Goal: Task Accomplishment & Management: Manage account settings

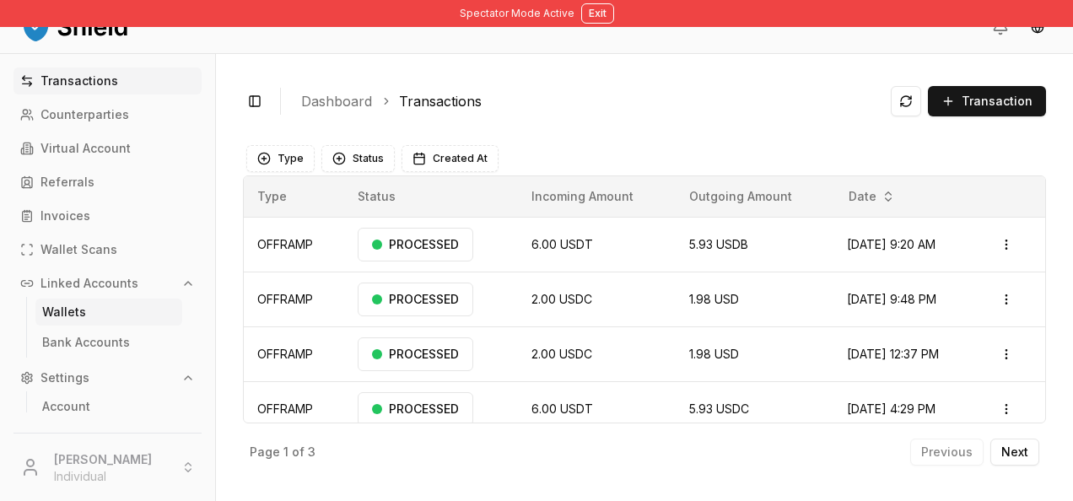
click at [93, 309] on link "Wallets" at bounding box center [108, 312] width 147 height 27
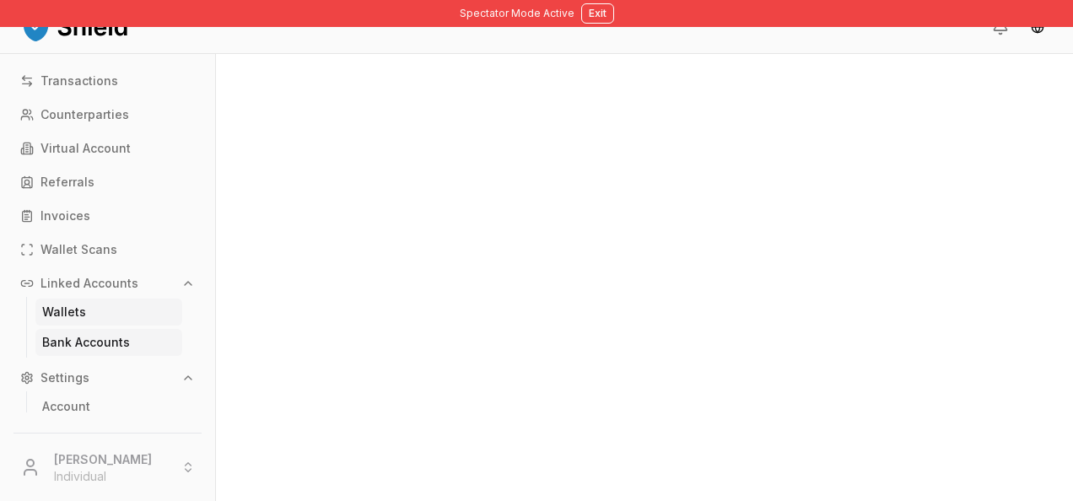
click at [91, 329] on link "Bank Accounts" at bounding box center [108, 342] width 147 height 27
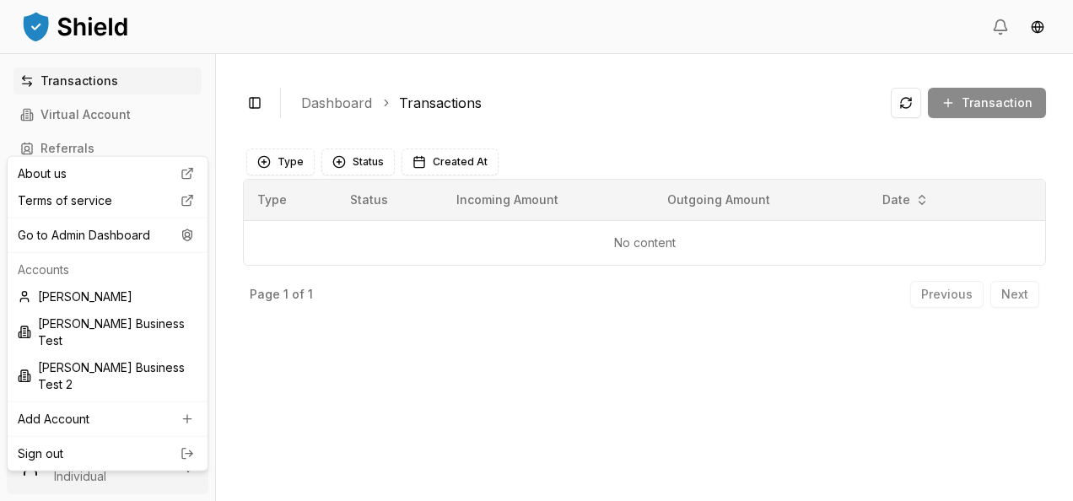
click at [105, 465] on html "Transactions Virtual Account Referrals Invoices Wallet Scans Linked Accounts Wa…" at bounding box center [536, 250] width 1073 height 501
click at [135, 231] on div "Go to Admin Dashboard" at bounding box center [107, 235] width 193 height 27
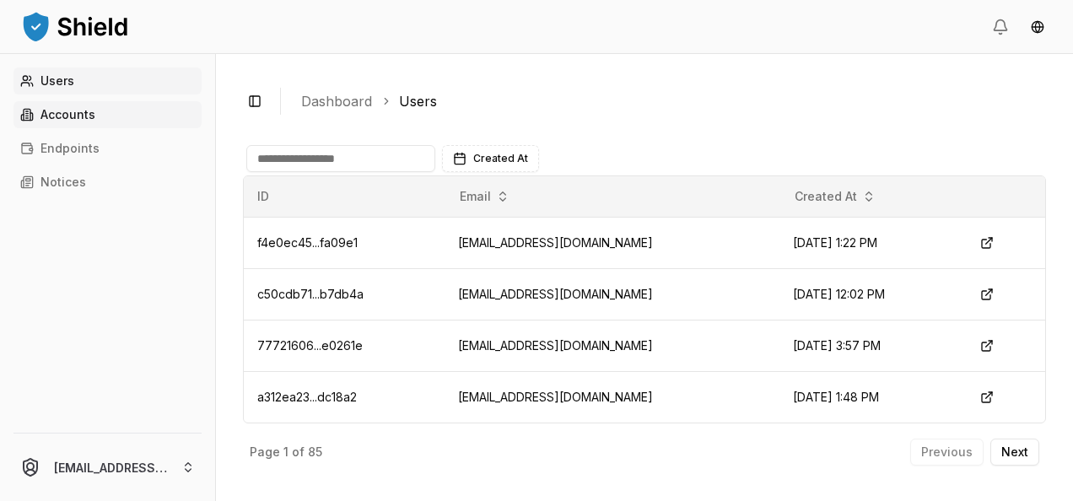
click at [79, 116] on p "Accounts" at bounding box center [67, 115] width 55 height 12
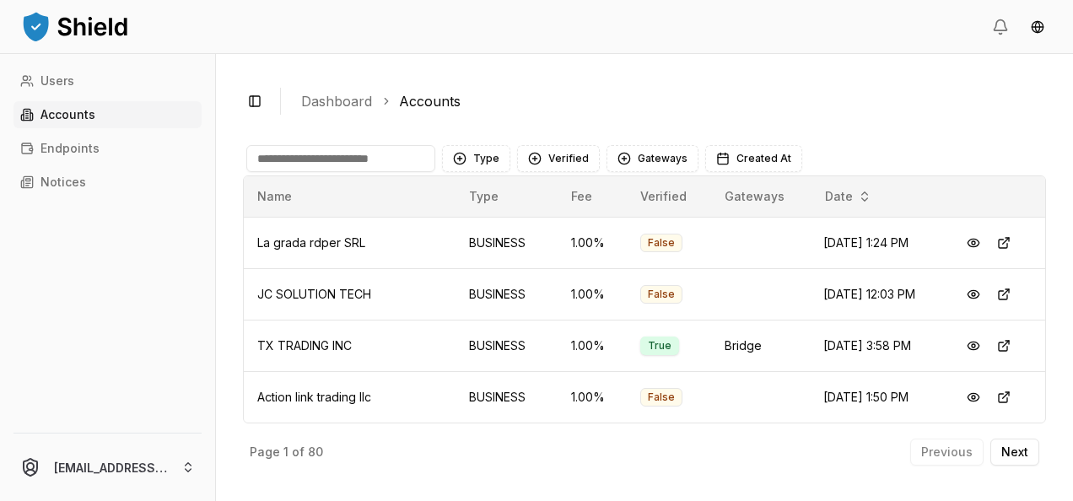
click at [337, 159] on input at bounding box center [340, 158] width 189 height 27
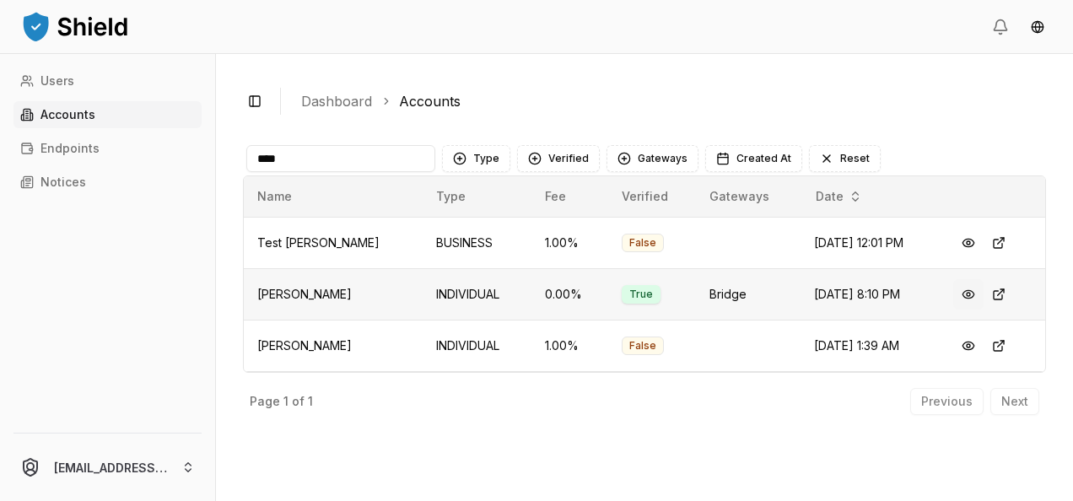
type input "****"
click at [961, 292] on button at bounding box center [968, 294] width 30 height 30
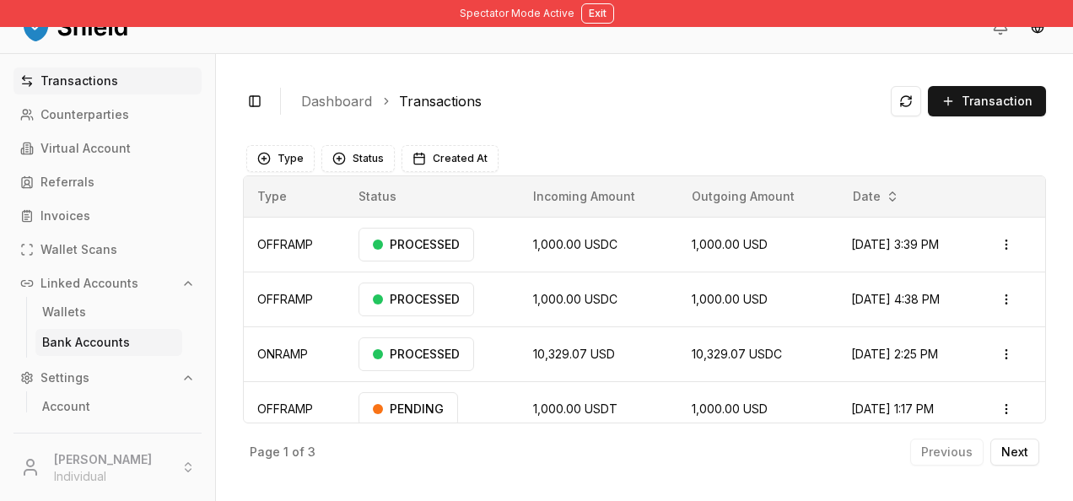
click at [81, 339] on p "Bank Accounts" at bounding box center [86, 342] width 88 height 12
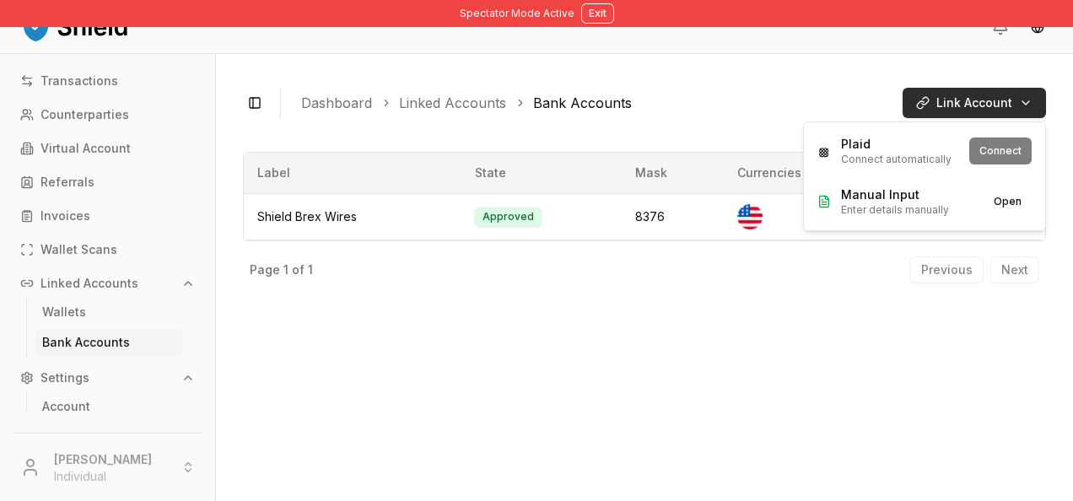
click at [985, 107] on html "Spectator Mode Active Exit Transactions Counterparties Virtual Account Referral…" at bounding box center [536, 250] width 1073 height 501
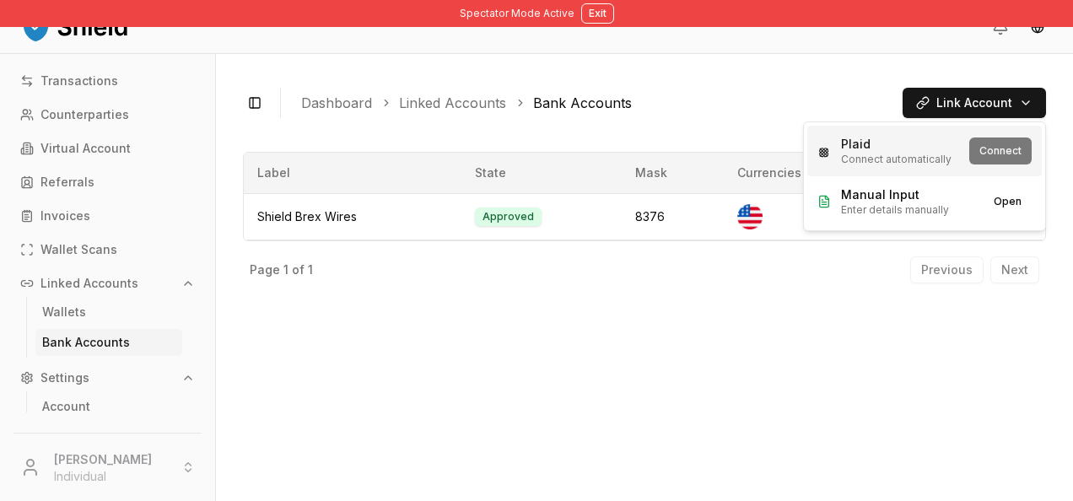
click at [958, 162] on div "Plaid Connect automatically" at bounding box center [888, 151] width 142 height 30
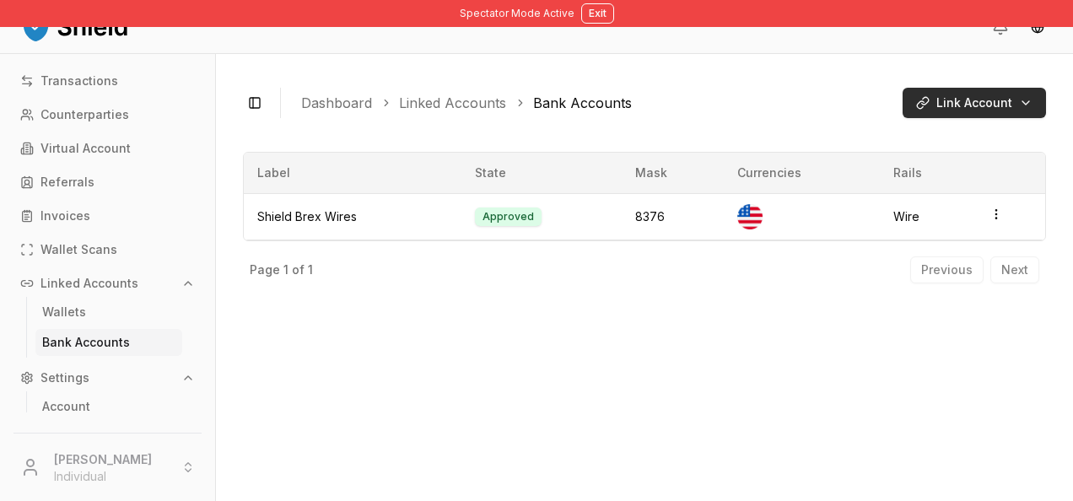
click at [1024, 97] on html "Spectator Mode Active Exit Transactions Counterparties Virtual Account Referral…" at bounding box center [536, 250] width 1073 height 501
click at [1002, 96] on html "Spectator Mode Active Exit Transactions Counterparties Virtual Account Referral…" at bounding box center [536, 250] width 1073 height 501
